Goal: Task Accomplishment & Management: Manage account settings

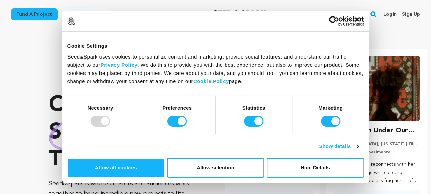
scroll to position [0, 112]
click at [151, 40] on section "Crowdfunding music that matters . Seed&Spark is where creators and audiences wo…" at bounding box center [240, 155] width 382 height 253
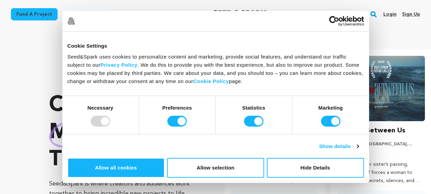
scroll to position [0, 0]
click at [409, 14] on link "Sign up" at bounding box center [412, 14] width 18 height 11
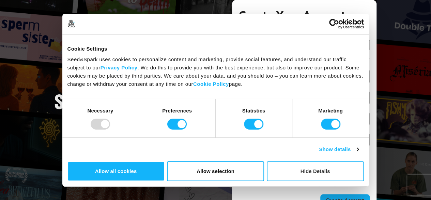
click at [364, 161] on button "Hide Details" at bounding box center [315, 171] width 97 height 20
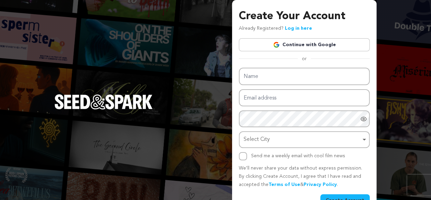
click at [314, 45] on link "Continue with Google" at bounding box center [304, 44] width 131 height 13
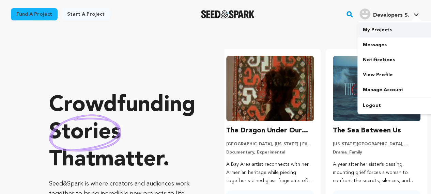
scroll to position [0, 112]
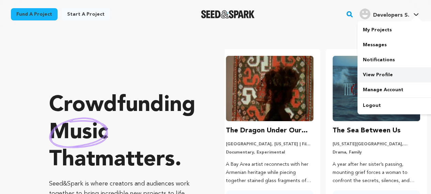
click at [385, 75] on link "View Profile" at bounding box center [396, 75] width 76 height 15
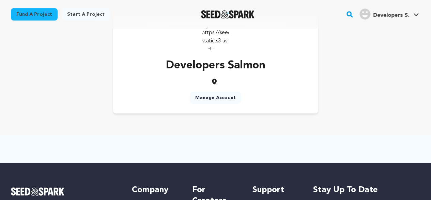
scroll to position [34, 0]
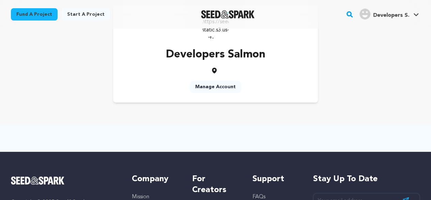
click at [217, 87] on link "Manage Account" at bounding box center [216, 87] width 52 height 12
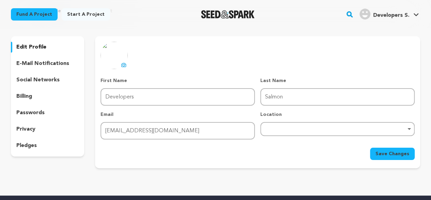
scroll to position [34, 0]
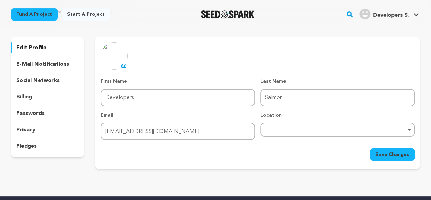
click at [285, 123] on div "Remove item" at bounding box center [338, 129] width 155 height 14
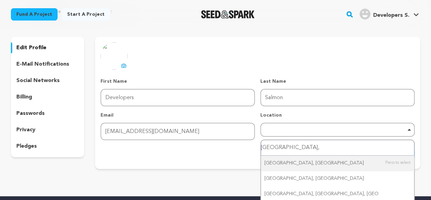
type input "Dhaka,"
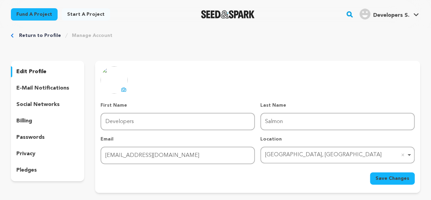
scroll to position [0, 0]
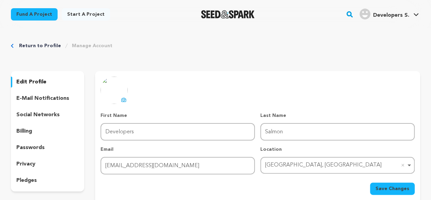
click at [407, 189] on span "Save Changes" at bounding box center [393, 188] width 34 height 7
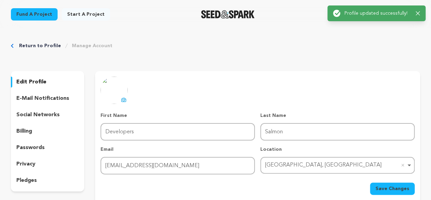
click at [45, 101] on p "e-mail notifications" at bounding box center [42, 98] width 53 height 8
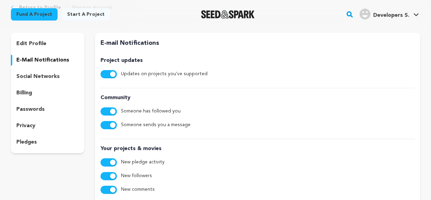
scroll to position [34, 0]
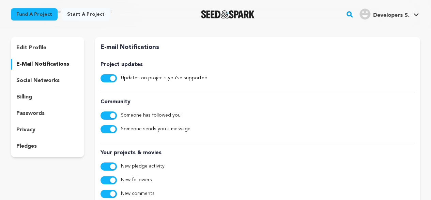
click at [28, 78] on p "social networks" at bounding box center [37, 80] width 43 height 8
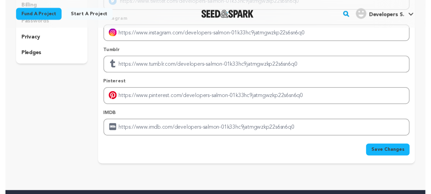
scroll to position [136, 0]
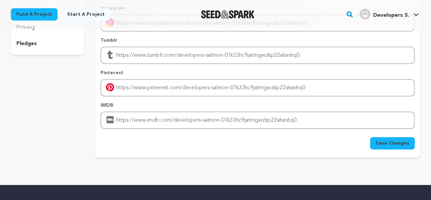
click at [207, 142] on div "Save Changes" at bounding box center [258, 143] width 314 height 12
drag, startPoint x: 116, startPoint y: 106, endPoint x: 99, endPoint y: 105, distance: 17.1
click at [99, 105] on div "Facebook Twitter Instagram Tumblr Pinterest IMDB" at bounding box center [257, 44] width 325 height 209
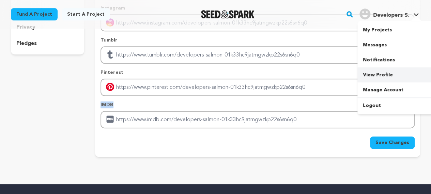
click at [380, 75] on link "View Profile" at bounding box center [396, 75] width 76 height 15
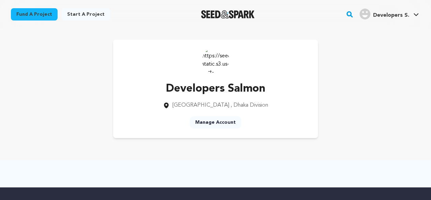
click at [222, 123] on link "Manage Account" at bounding box center [216, 122] width 52 height 12
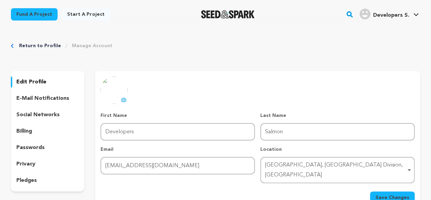
click at [364, 10] on img "Developers S.'s Profile" at bounding box center [365, 14] width 11 height 11
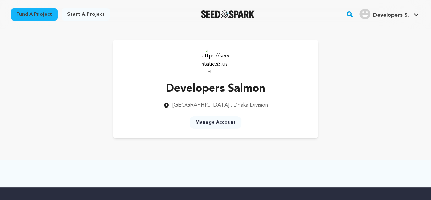
click at [216, 58] on img at bounding box center [215, 59] width 27 height 27
click at [92, 14] on link "Start a project" at bounding box center [86, 14] width 48 height 12
